Goal: Communication & Community: Connect with others

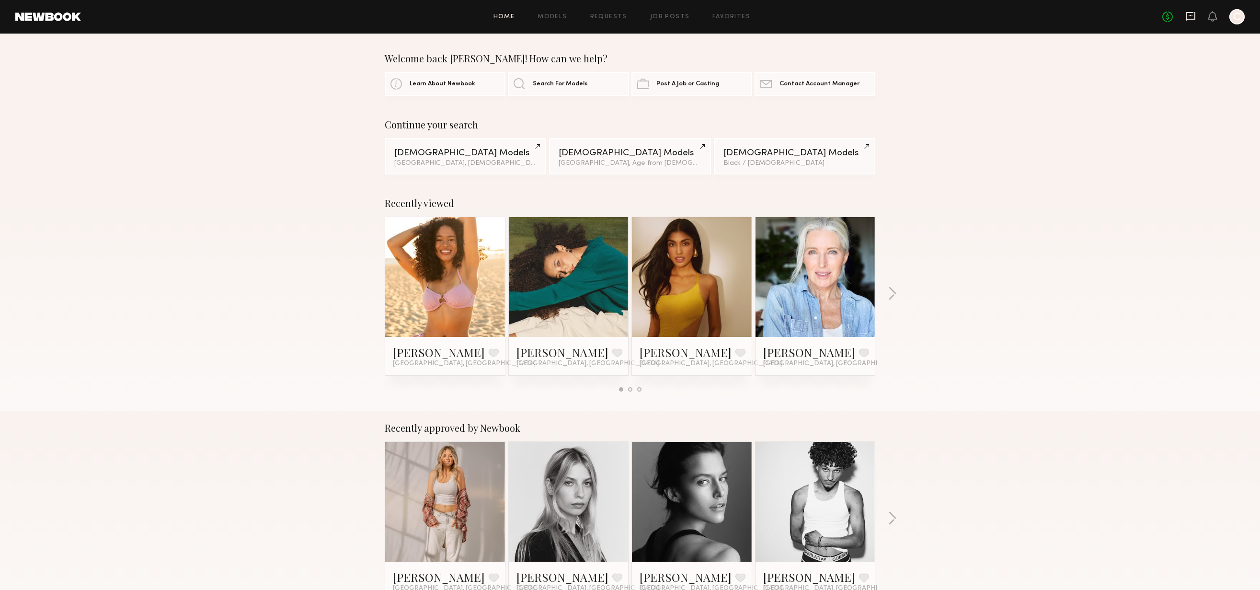
click at [1190, 17] on icon at bounding box center [1190, 16] width 11 height 11
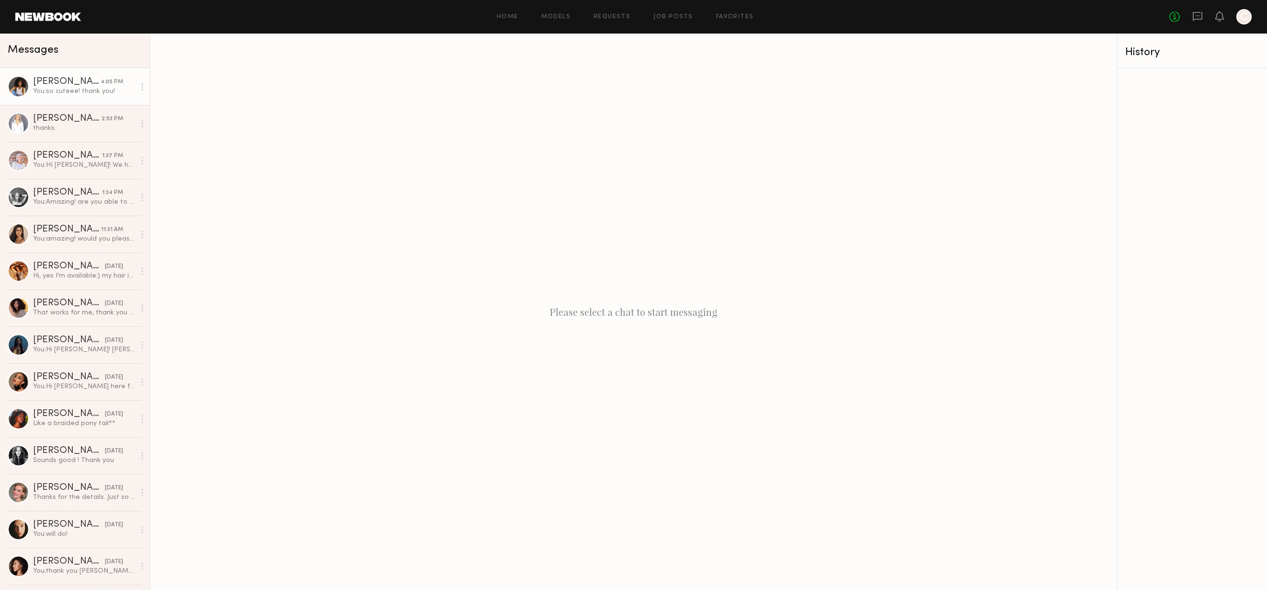
click at [84, 92] on div "You: so cuteee! thank you!" at bounding box center [84, 91] width 102 height 9
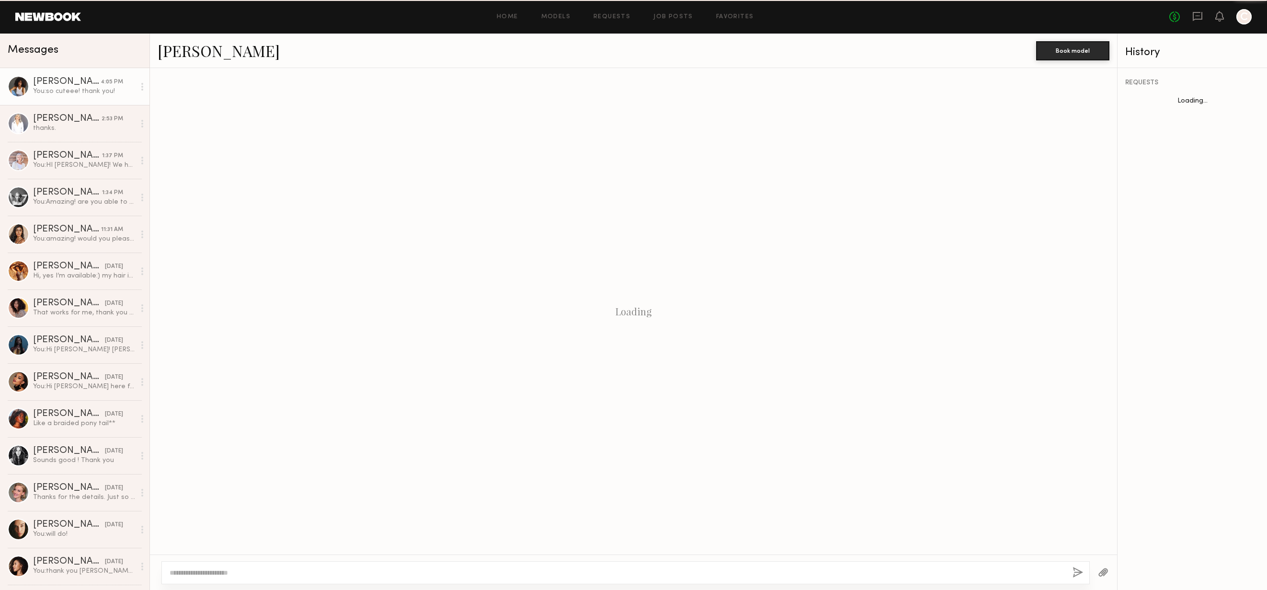
scroll to position [398, 0]
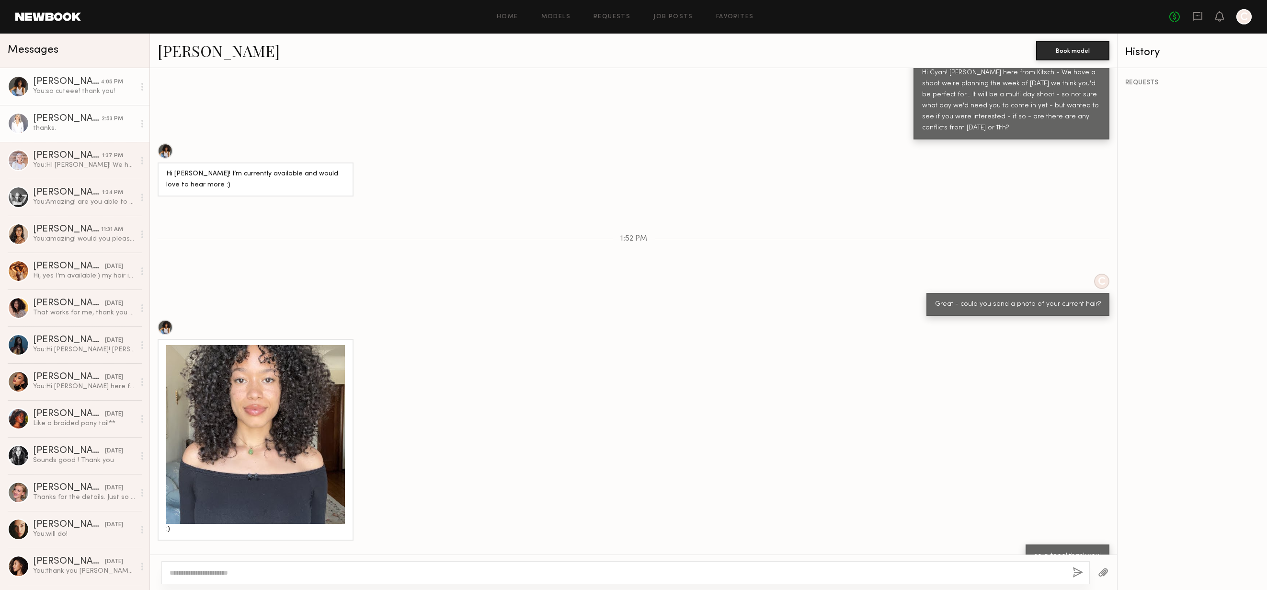
click at [62, 125] on div "thanks." at bounding box center [84, 128] width 102 height 9
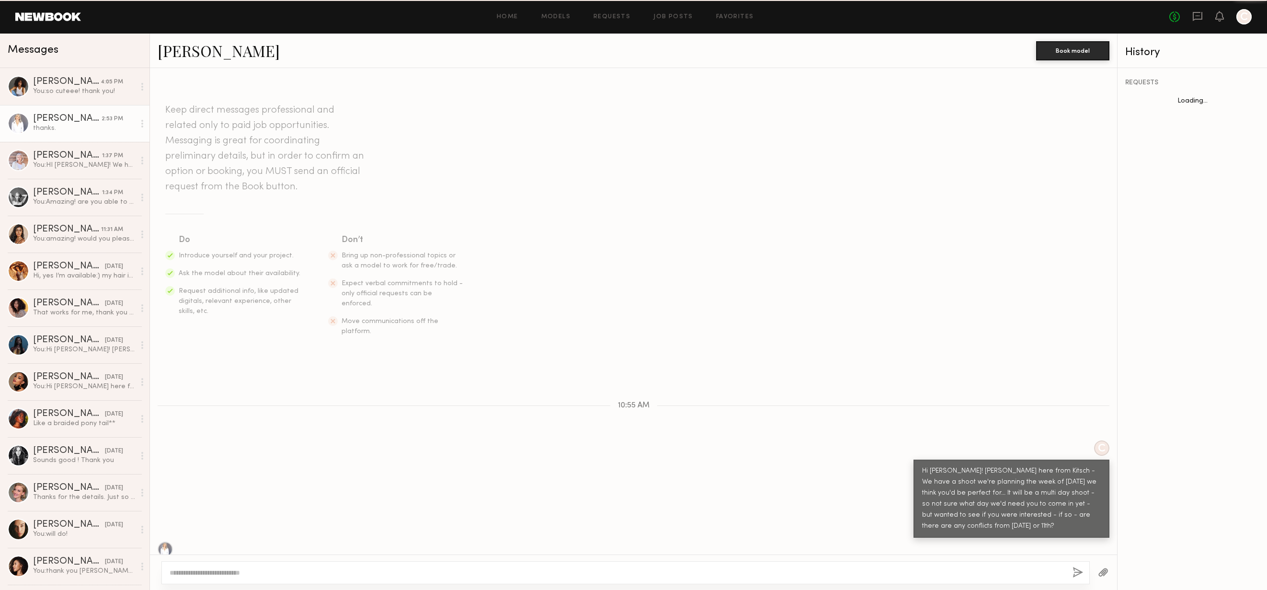
scroll to position [101, 0]
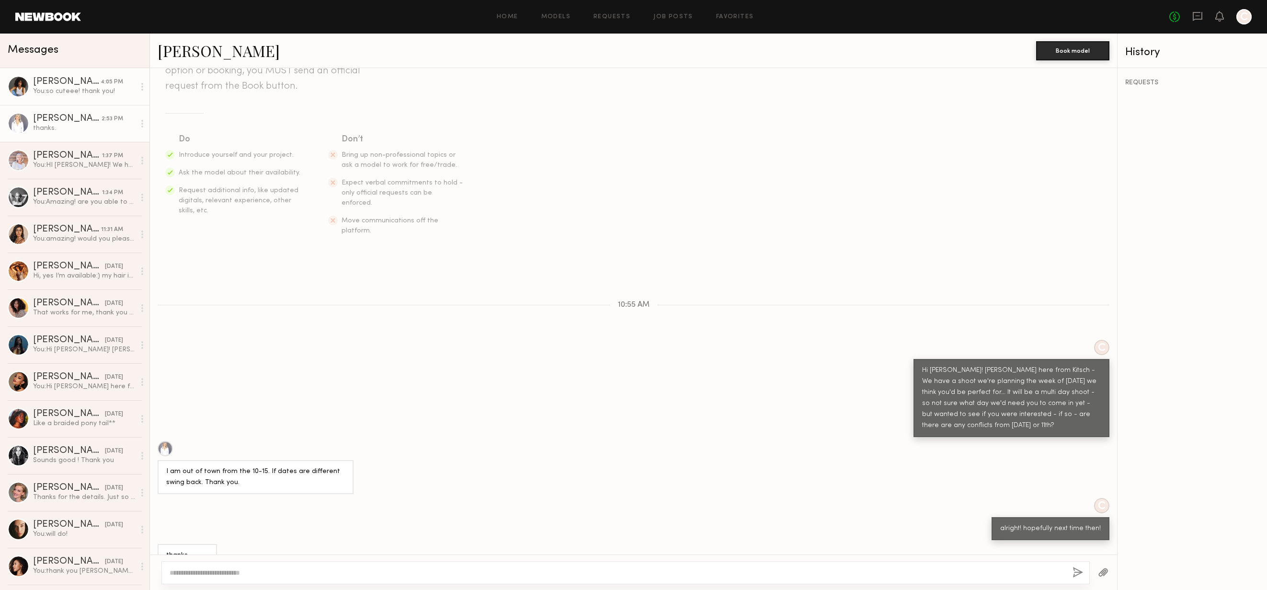
click at [58, 100] on link "[PERSON_NAME] 4:05 PM You: so cuteee! thank you!" at bounding box center [74, 86] width 149 height 37
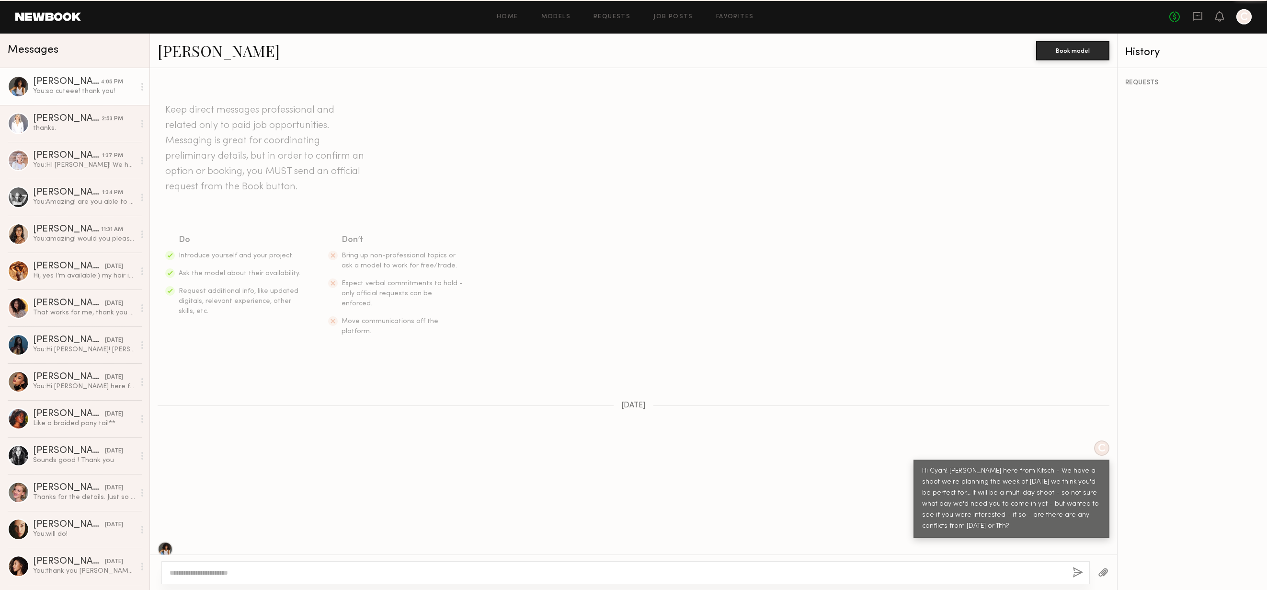
scroll to position [398, 0]
